Goal: Task Accomplishment & Management: Manage account settings

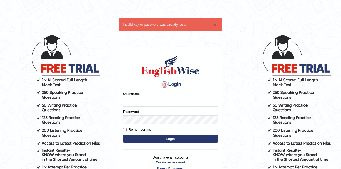
type input "amardeep17"
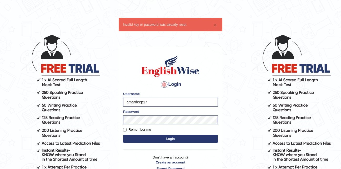
click at [110, 133] on body "× Invalid key or password was already reset Login Please fix the following erro…" at bounding box center [170, 101] width 341 height 169
click at [124, 130] on input "Remember me" at bounding box center [124, 129] width 3 height 3
checkbox input "true"
click at [135, 138] on button "Login" at bounding box center [170, 139] width 95 height 8
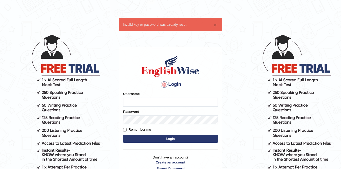
type input "amardeep17"
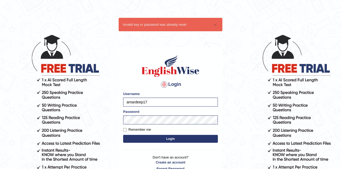
click at [163, 168] on link "Forgot Password" at bounding box center [170, 169] width 95 height 5
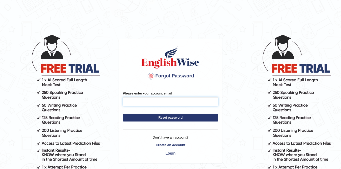
click at [154, 100] on input "Please enter your account email" at bounding box center [170, 101] width 95 height 9
type input "Amardeepkaur635@gmail.com"
click at [156, 119] on button "Reset password" at bounding box center [170, 118] width 95 height 8
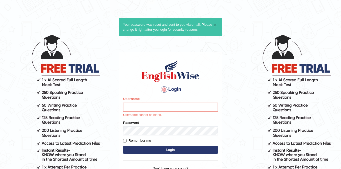
click at [137, 111] on input "Username" at bounding box center [170, 107] width 95 height 9
type input "amardeep17"
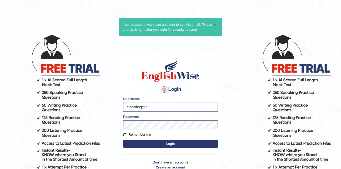
click at [125, 134] on input "Remember me" at bounding box center [124, 134] width 3 height 3
checkbox input "true"
click at [130, 143] on button "Login" at bounding box center [170, 144] width 95 height 8
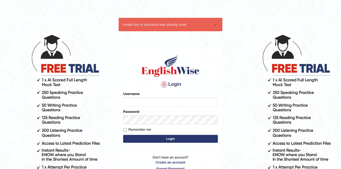
type input "amardeep17"
click at [125, 130] on input "Remember me" at bounding box center [124, 129] width 3 height 3
checkbox input "true"
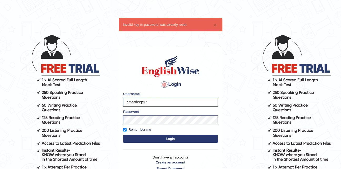
click at [131, 138] on button "Login" at bounding box center [170, 139] width 95 height 8
